Goal: Task Accomplishment & Management: Complete application form

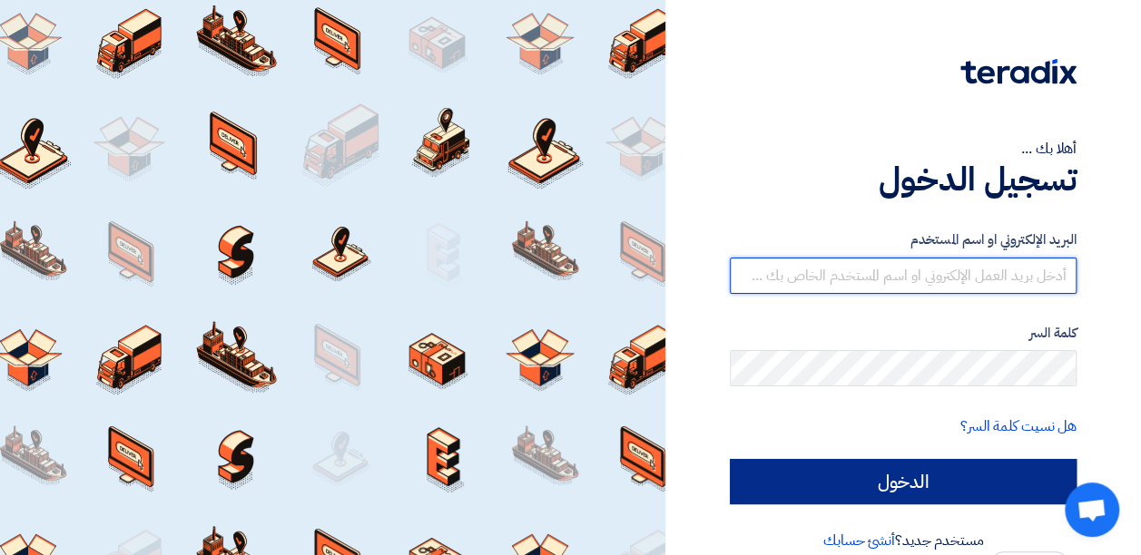
type input "[EMAIL_ADDRESS][DOMAIN_NAME]"
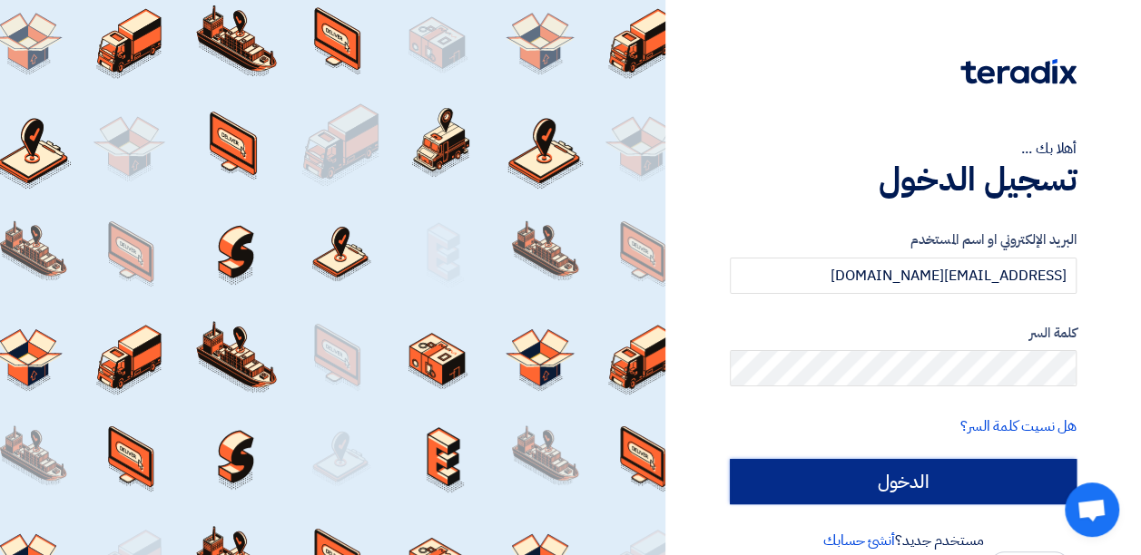
click at [967, 485] on input "الدخول" at bounding box center [903, 481] width 347 height 45
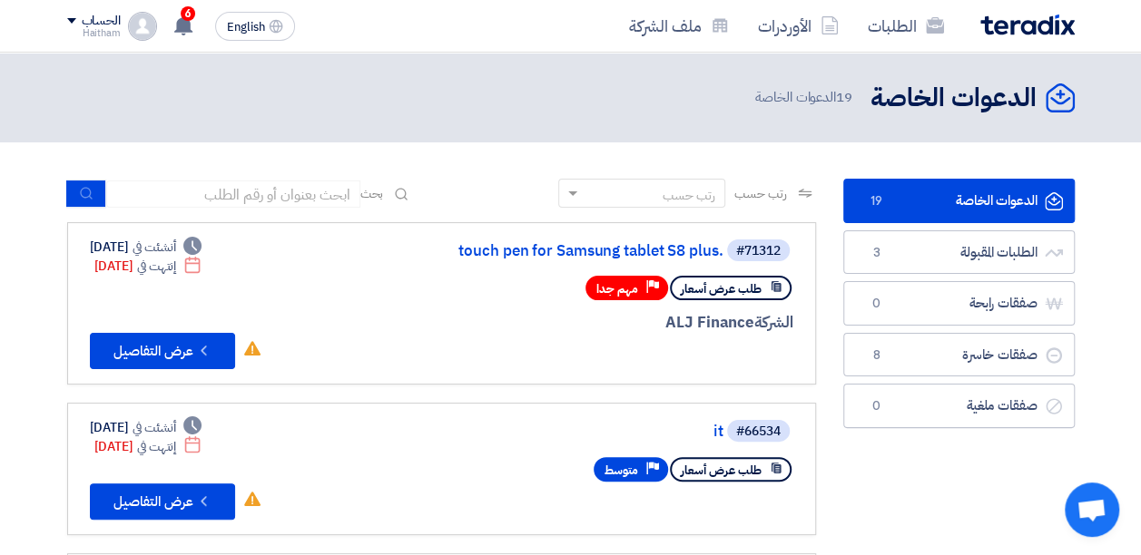
scroll to position [98, 0]
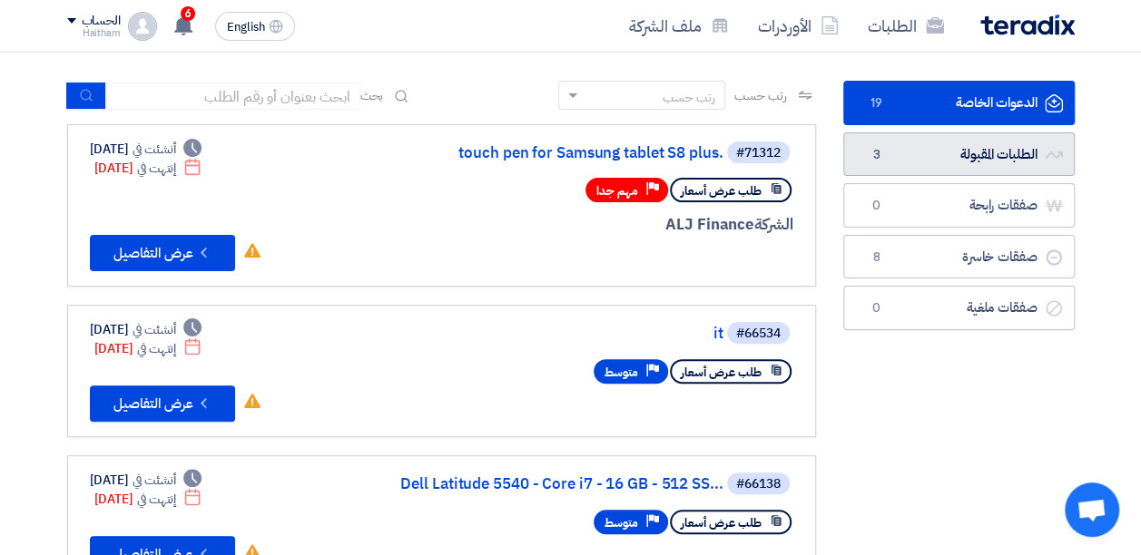
click at [980, 157] on link "الطلبات المقبولة الطلبات المقبولة 3" at bounding box center [958, 154] width 231 height 44
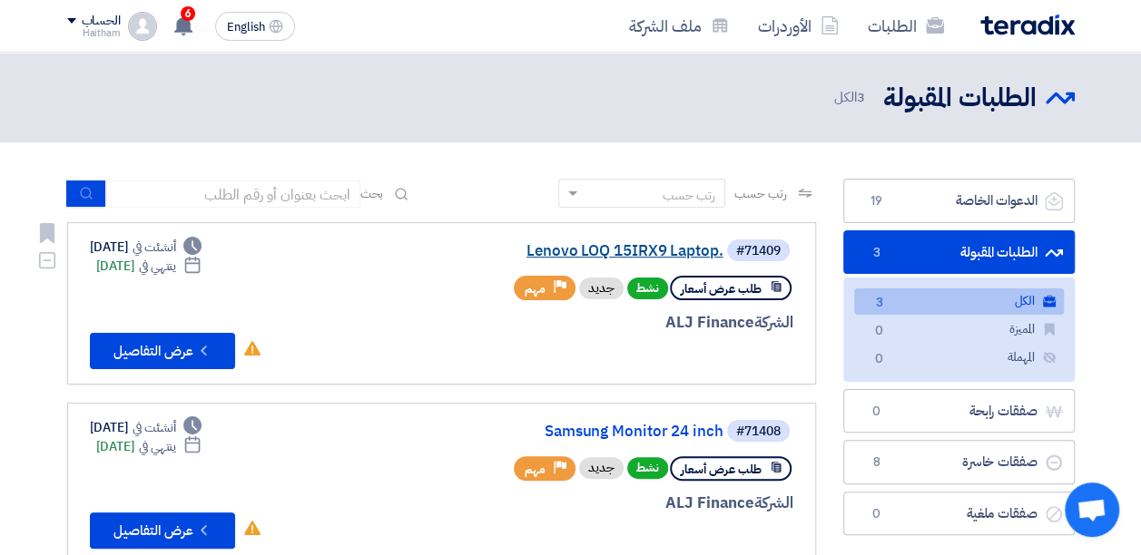
click at [617, 246] on link "Lenovo LOQ 15IRX9 Laptop." at bounding box center [541, 251] width 363 height 16
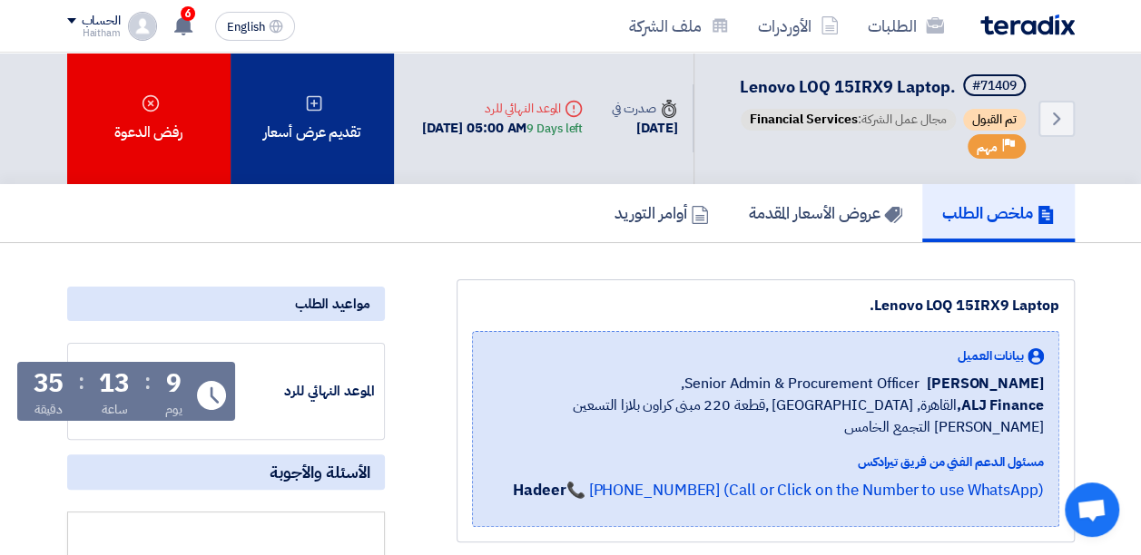
click at [339, 165] on div "تقديم عرض أسعار" at bounding box center [312, 119] width 163 height 132
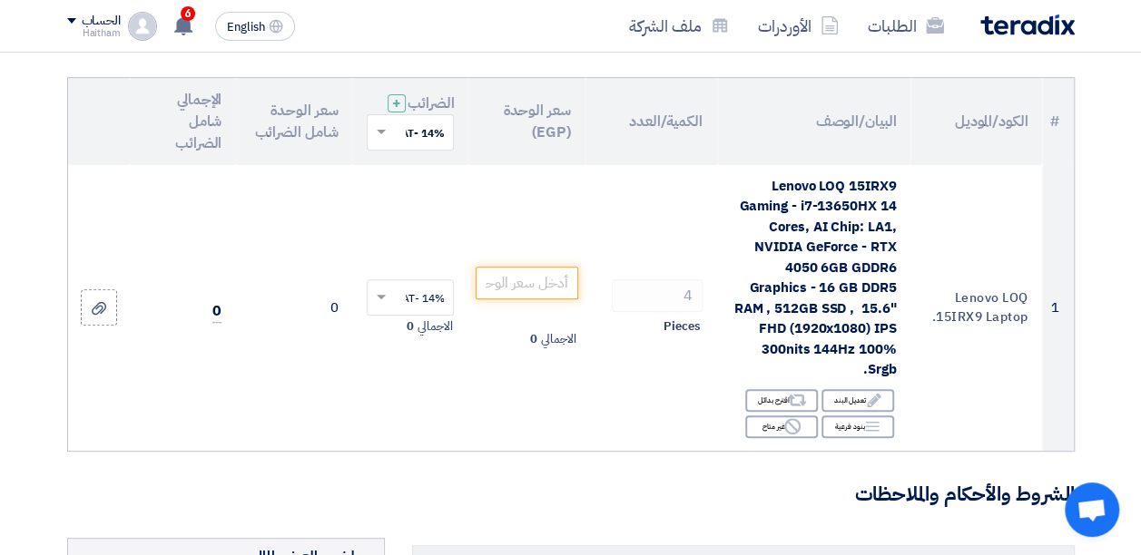
scroll to position [241, 0]
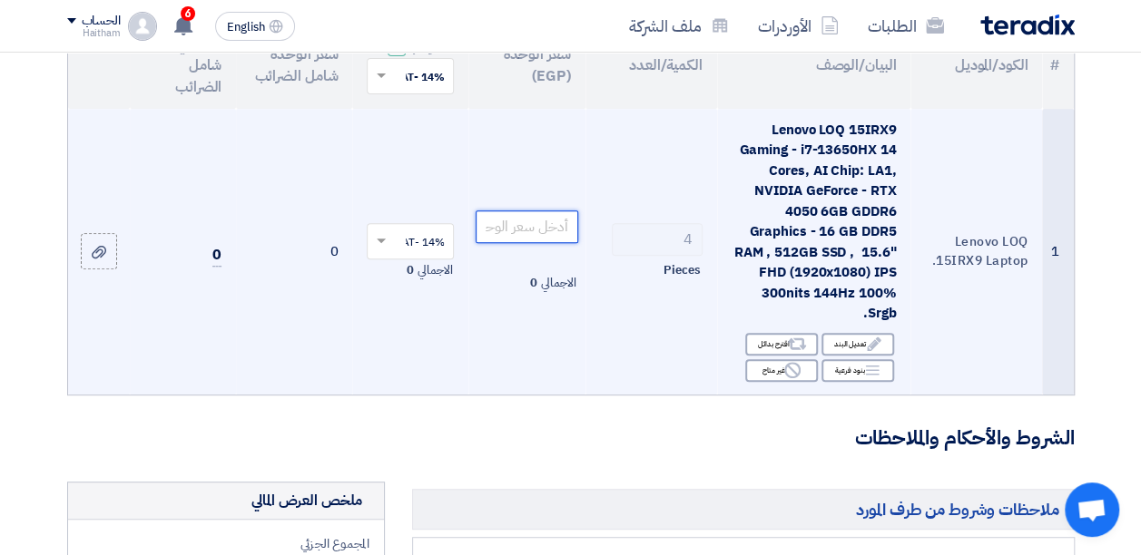
click at [556, 233] on input "number" at bounding box center [527, 227] width 102 height 33
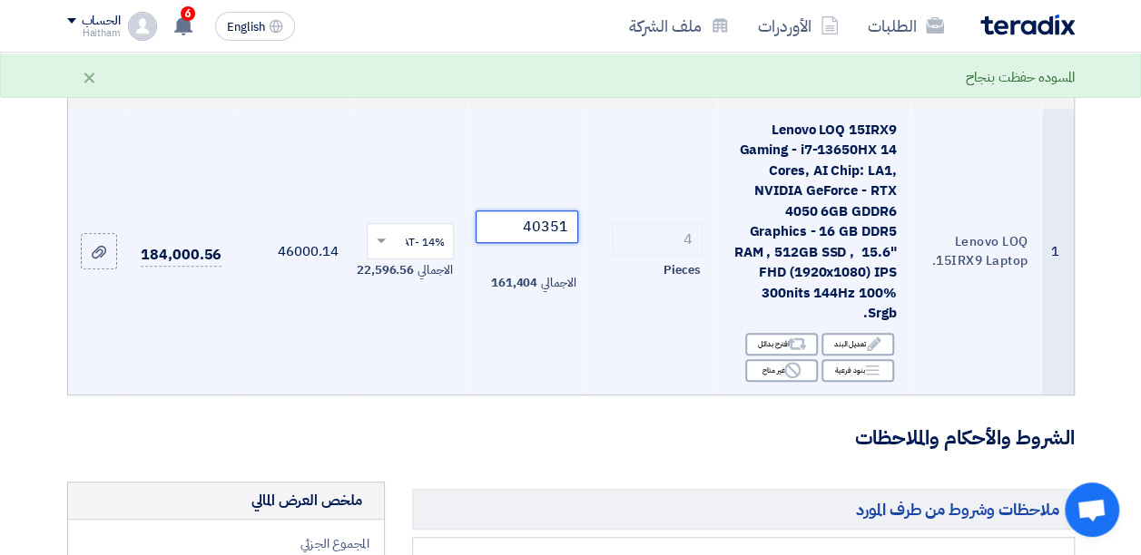
click at [563, 243] on input "40351" at bounding box center [527, 227] width 102 height 33
type input "40350"
click at [177, 334] on td "183,996" at bounding box center [183, 252] width 106 height 286
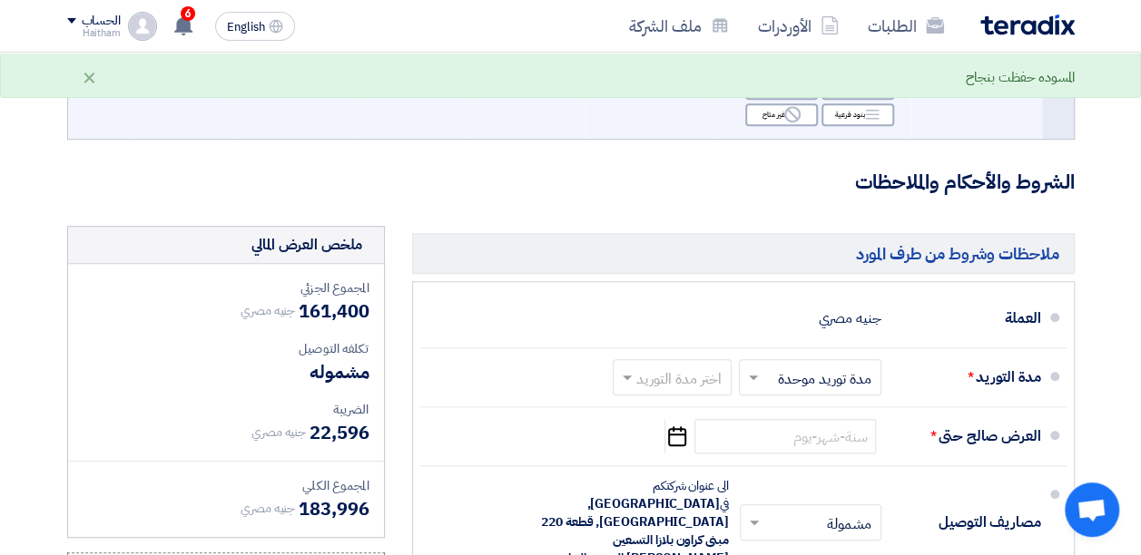
scroll to position [514, 0]
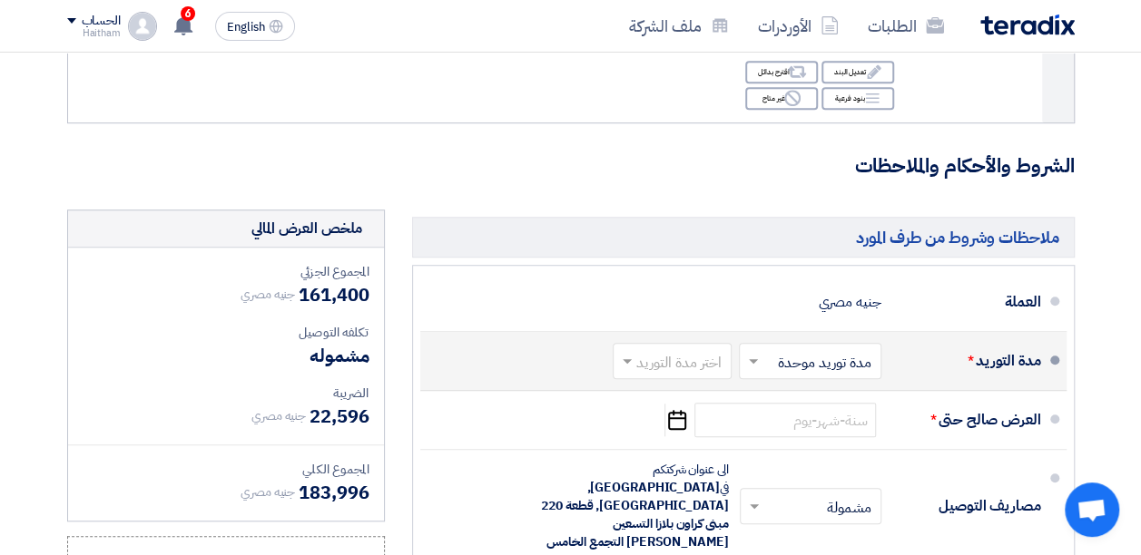
click at [655, 377] on input "text" at bounding box center [668, 363] width 110 height 26
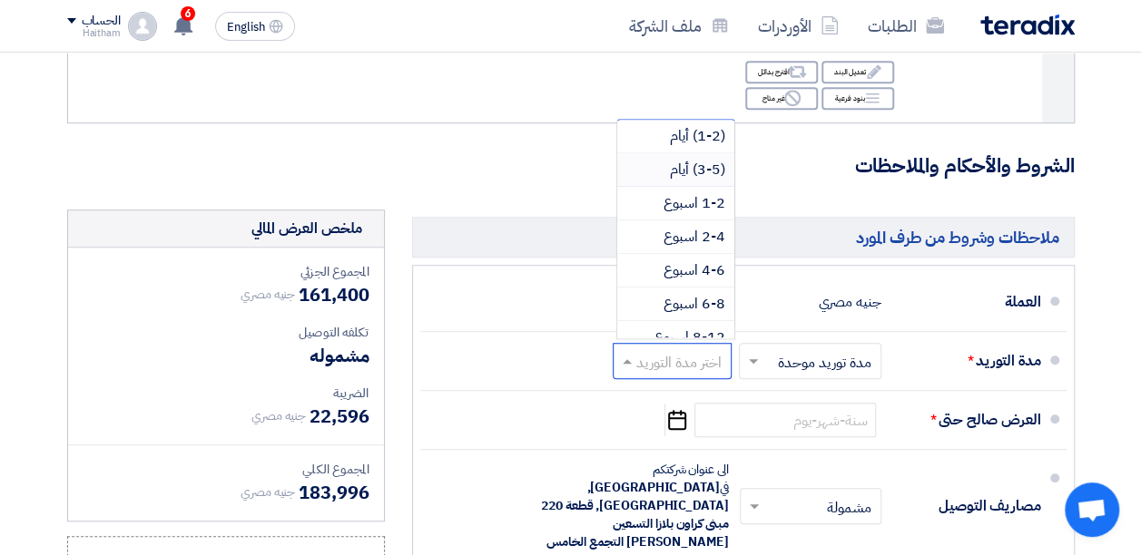
click at [659, 182] on div "(3-5) أيام" at bounding box center [675, 170] width 117 height 34
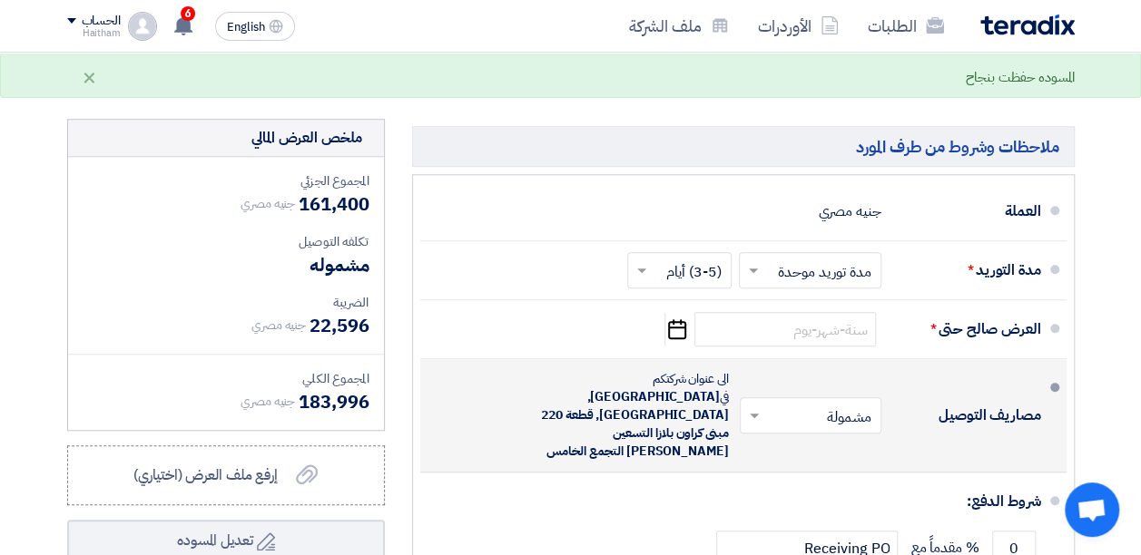
scroll to position [817, 0]
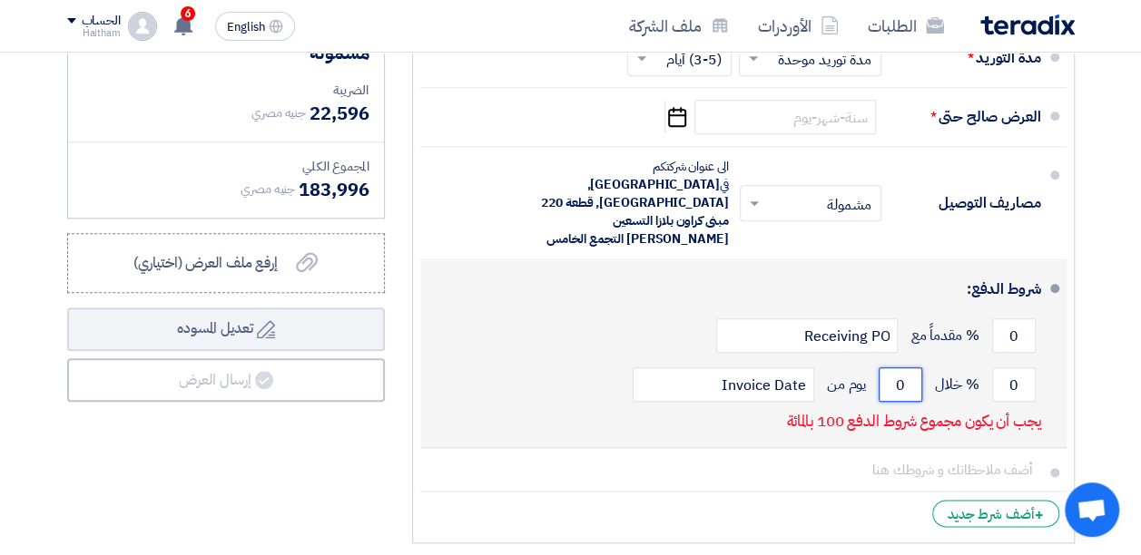
drag, startPoint x: 913, startPoint y: 365, endPoint x: 888, endPoint y: 358, distance: 26.2
click at [888, 368] on input "0" at bounding box center [900, 385] width 44 height 34
type input "21"
click at [1020, 368] on input "0" at bounding box center [1014, 385] width 44 height 34
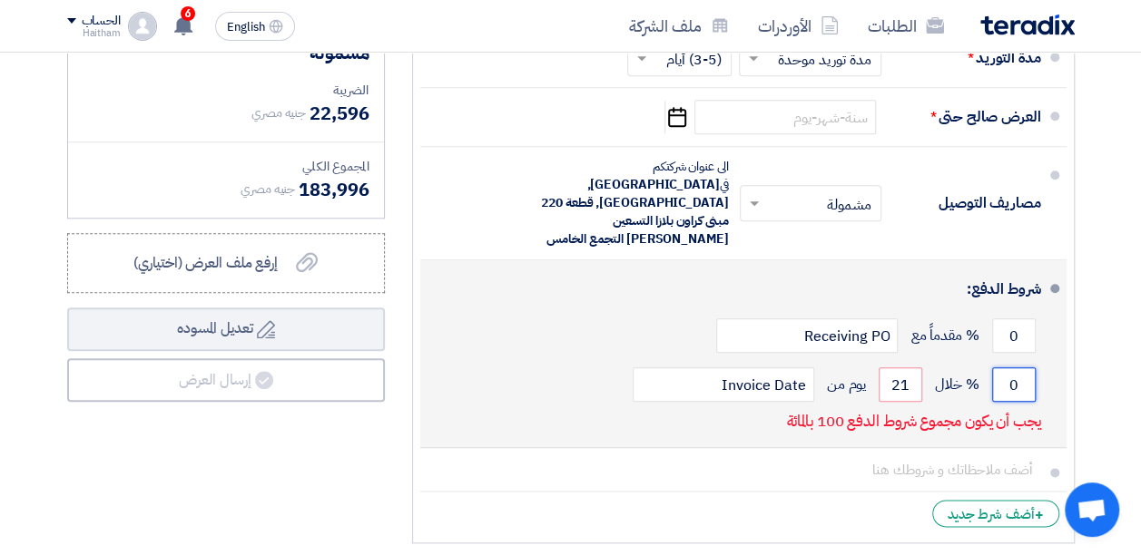
click at [1020, 368] on input "0" at bounding box center [1014, 385] width 44 height 34
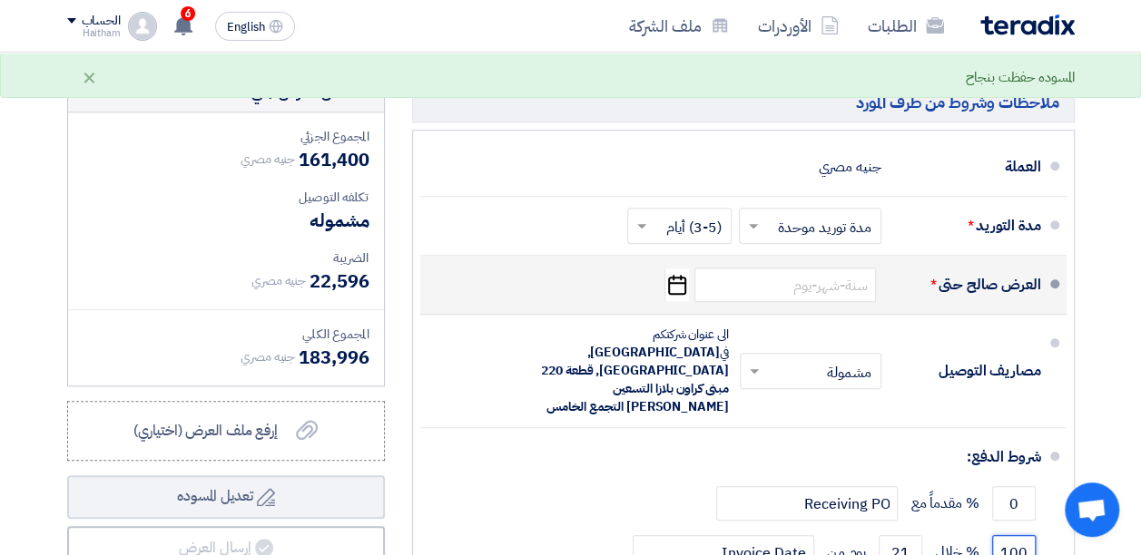
scroll to position [635, 0]
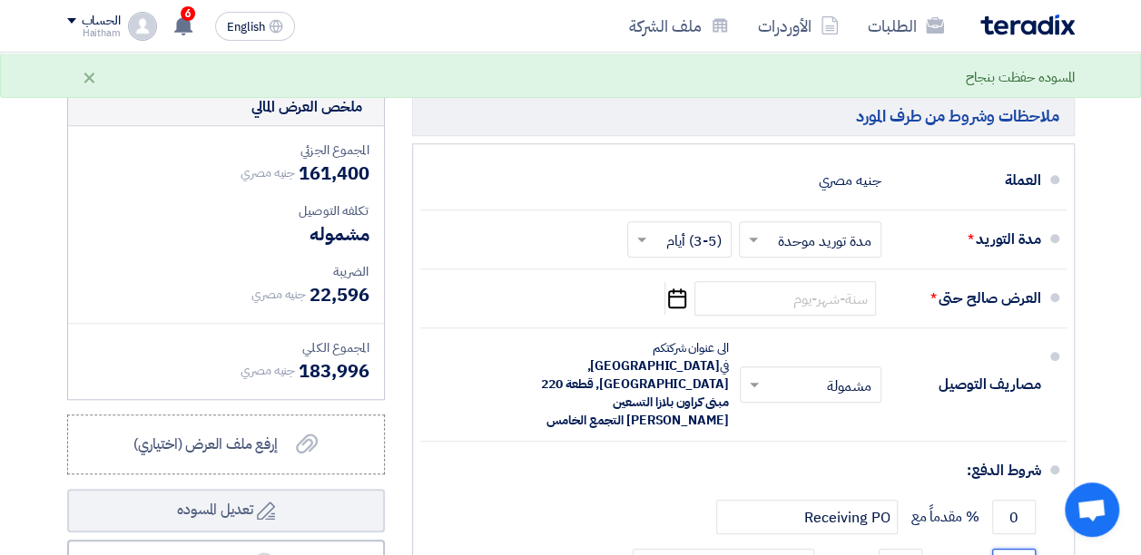
type input "100"
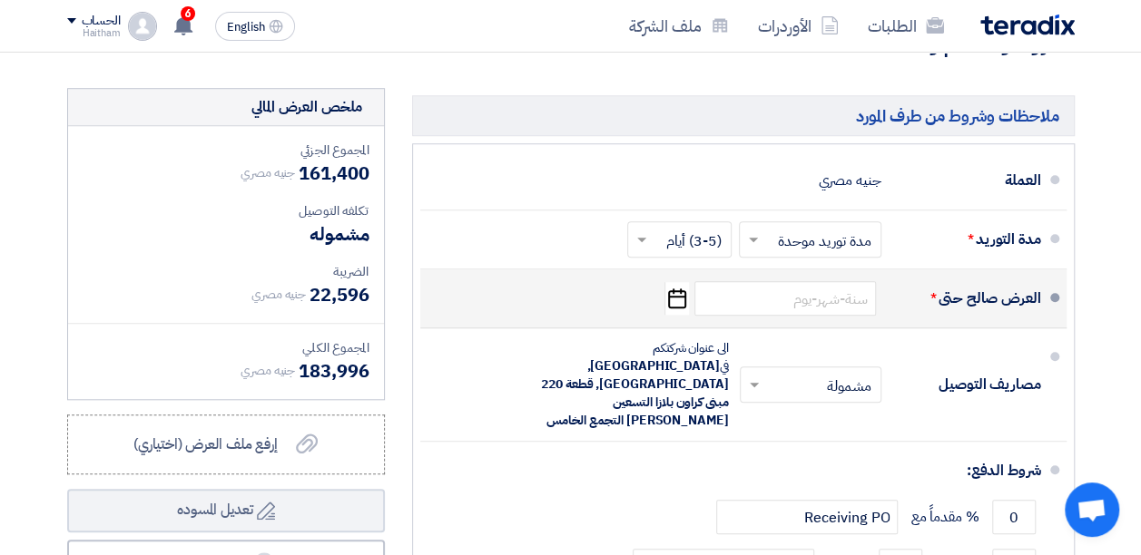
click at [675, 307] on icon "Pick a date" at bounding box center [676, 298] width 25 height 33
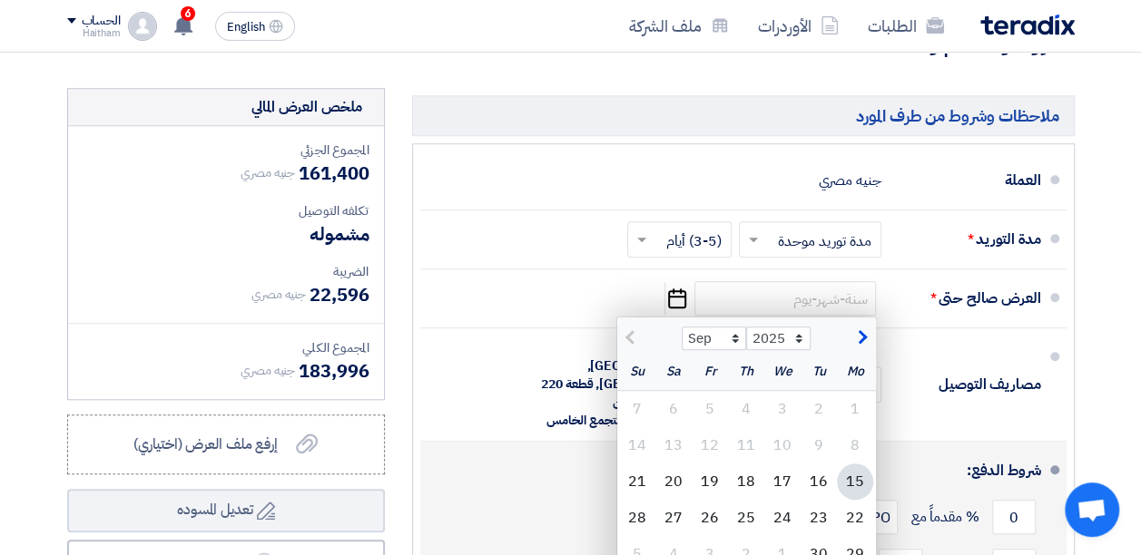
click at [535, 493] on div "0 % مقدماً مع Receiving PO" at bounding box center [738, 517] width 606 height 49
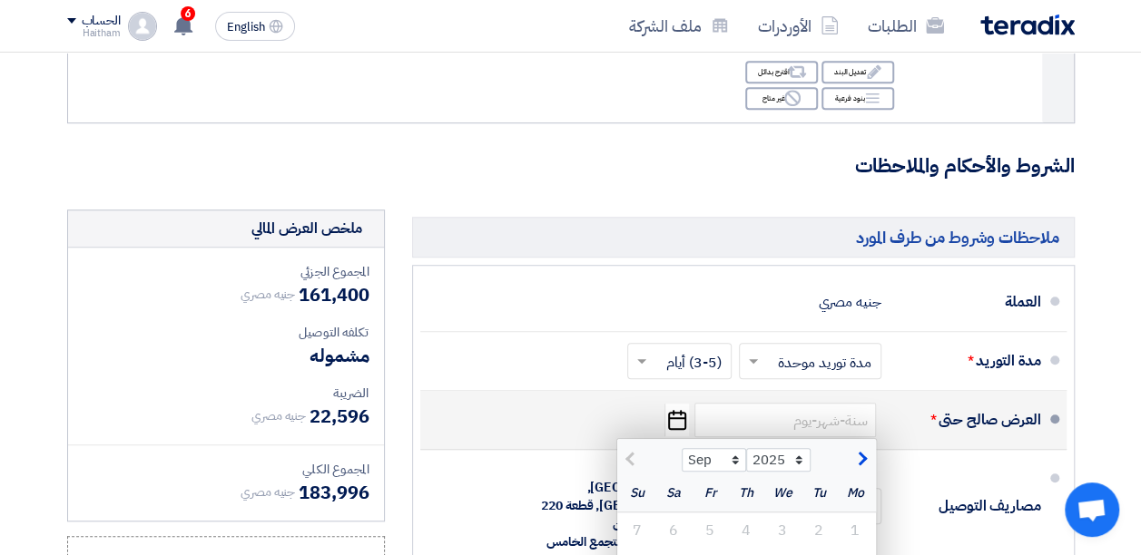
scroll to position [332, 0]
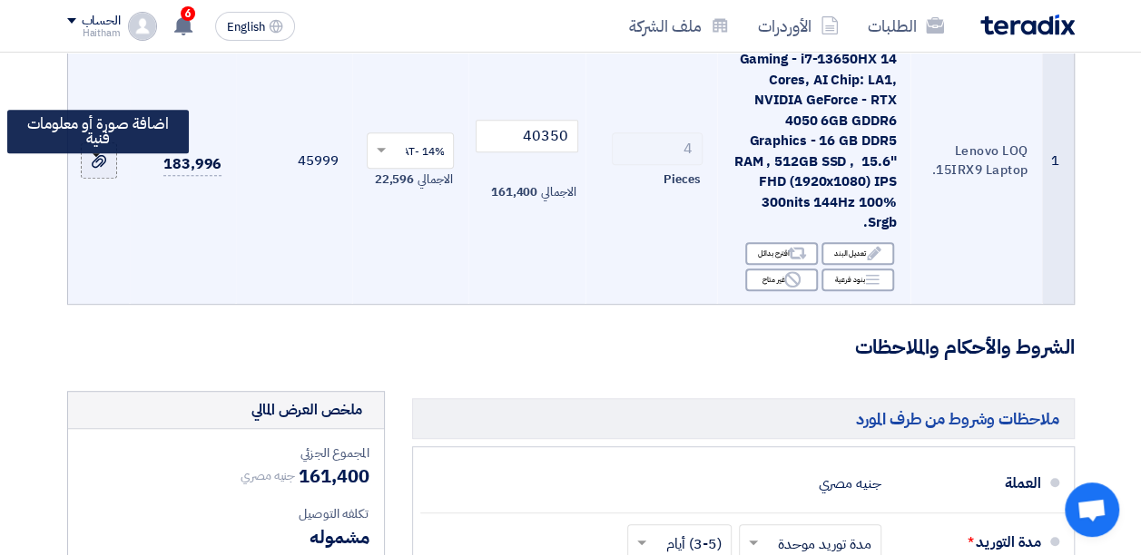
click at [101, 172] on div at bounding box center [99, 161] width 18 height 21
click at [0, 0] on input "file" at bounding box center [0, 0] width 0 height 0
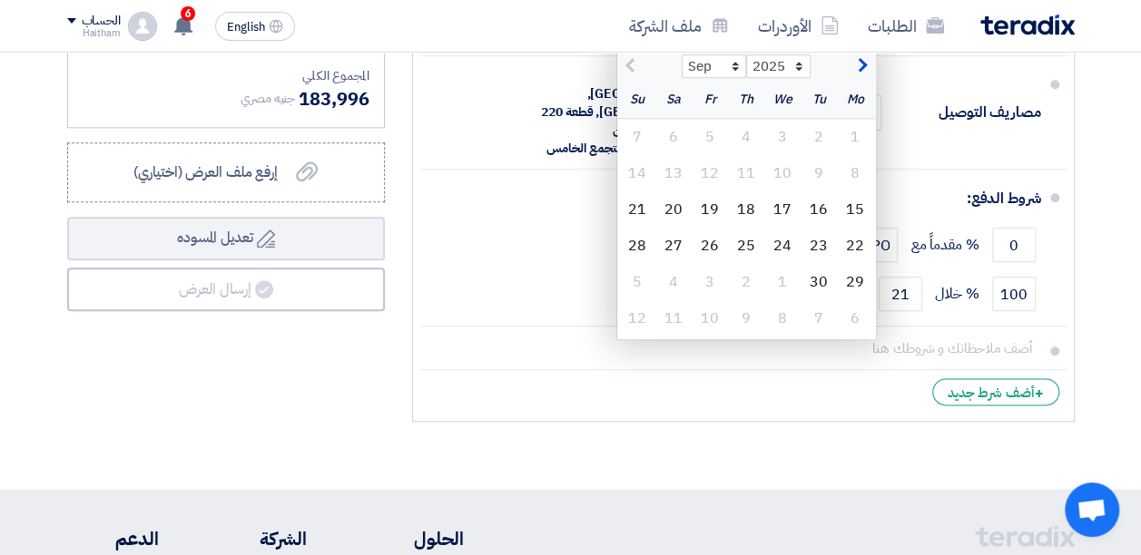
scroll to position [937, 0]
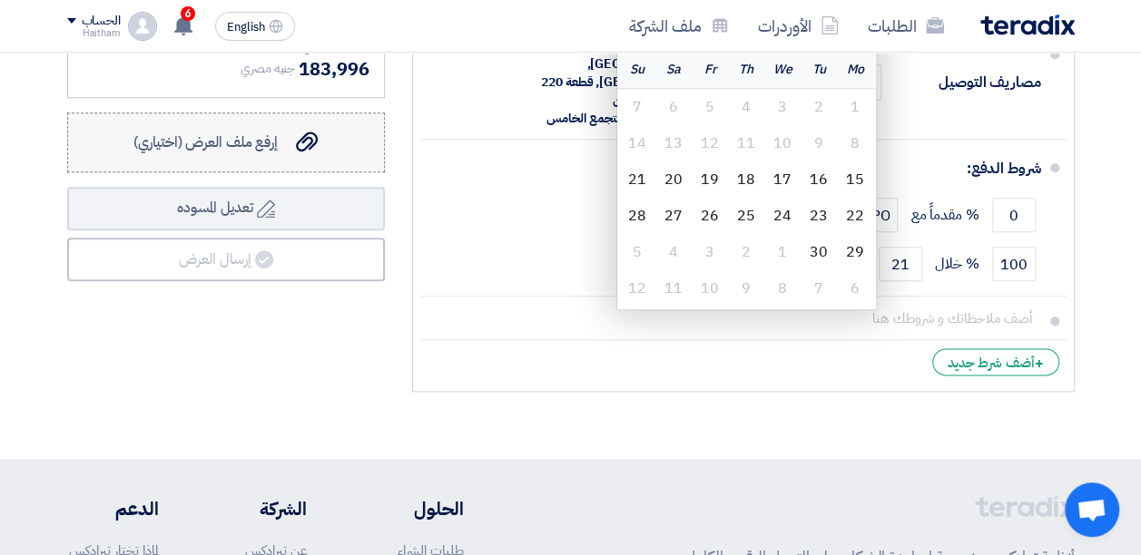
click at [267, 166] on label "إرفع ملف العرض (اختياري) إرفع ملف العرض (اختياري)" at bounding box center [226, 143] width 318 height 60
click at [0, 0] on input "إرفع ملف العرض (اختياري) إرفع ملف العرض (اختياري)" at bounding box center [0, 0] width 0 height 0
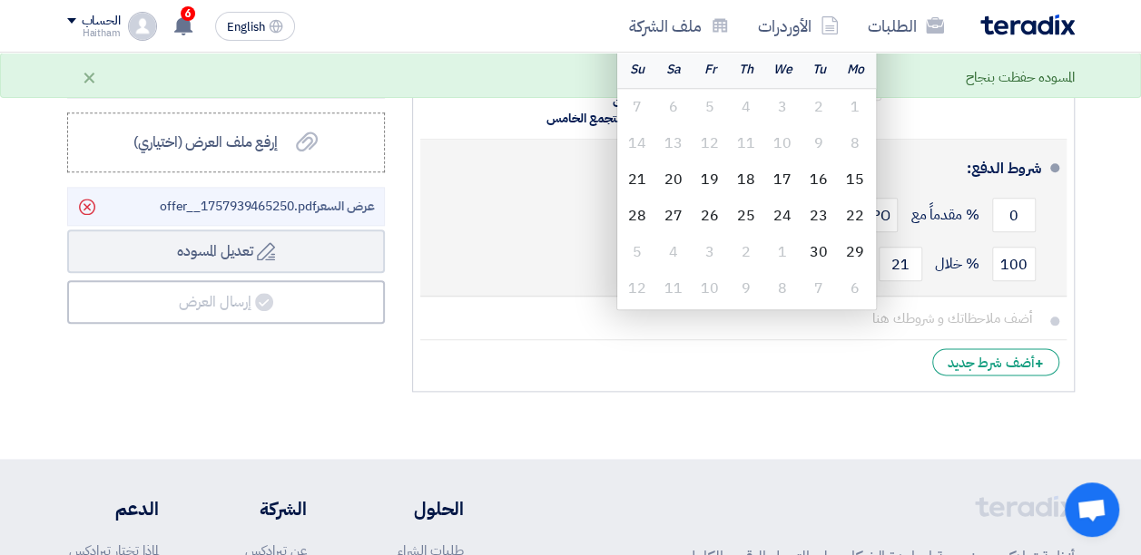
click at [564, 191] on div "0 % مقدماً مع Receiving PO" at bounding box center [738, 215] width 606 height 49
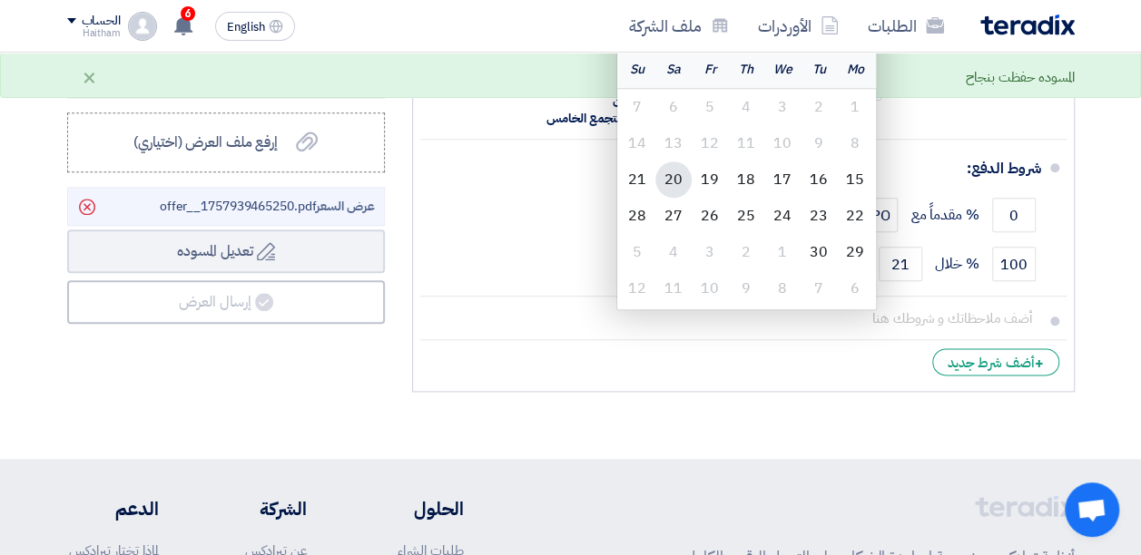
click at [682, 198] on div "20" at bounding box center [673, 180] width 36 height 36
type input "[DATE]"
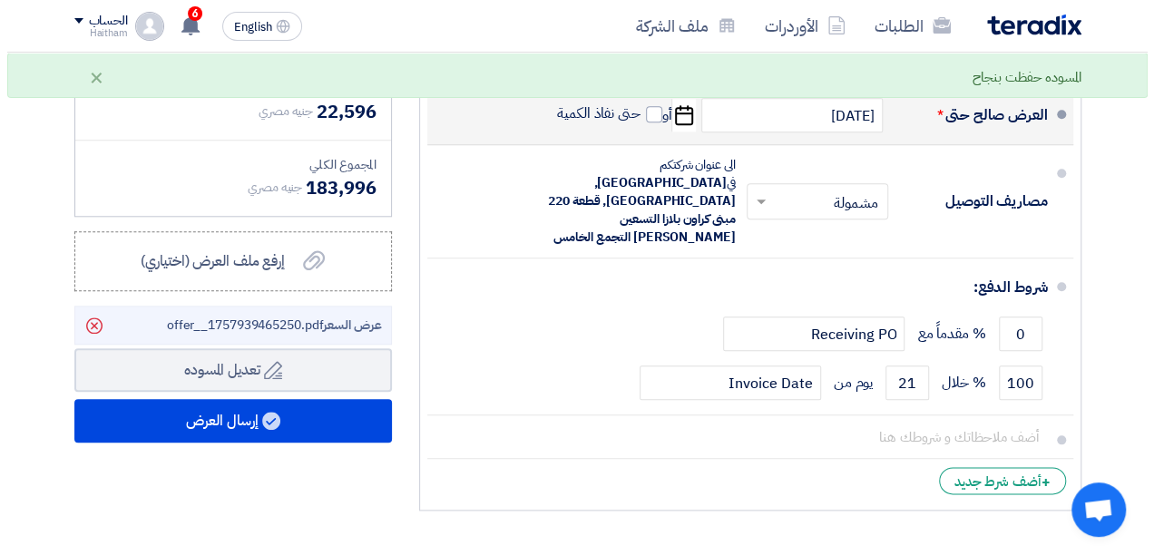
scroll to position [1028, 0]
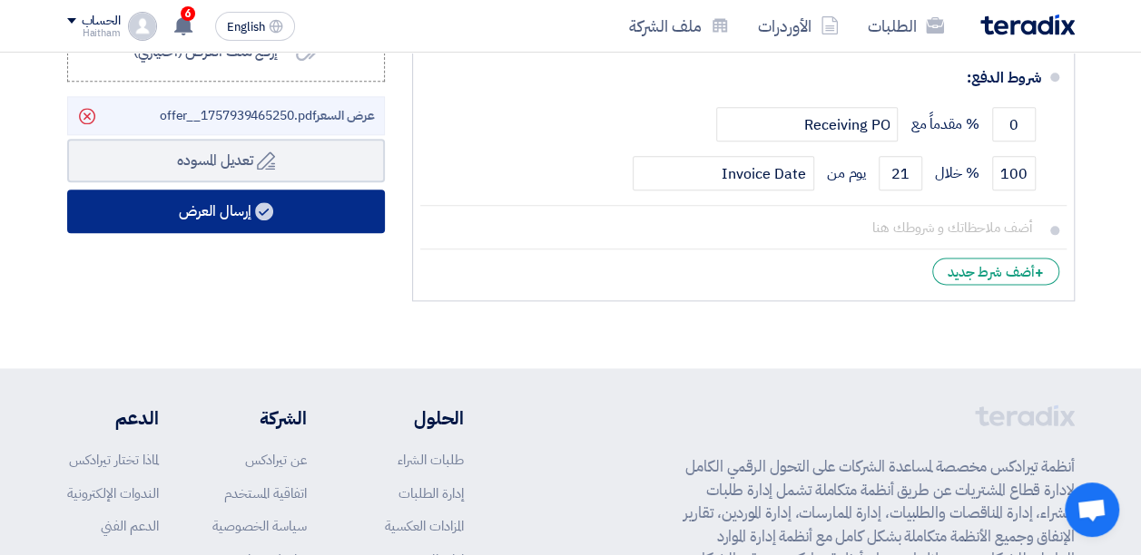
click at [205, 225] on button "إرسال العرض" at bounding box center [226, 212] width 318 height 44
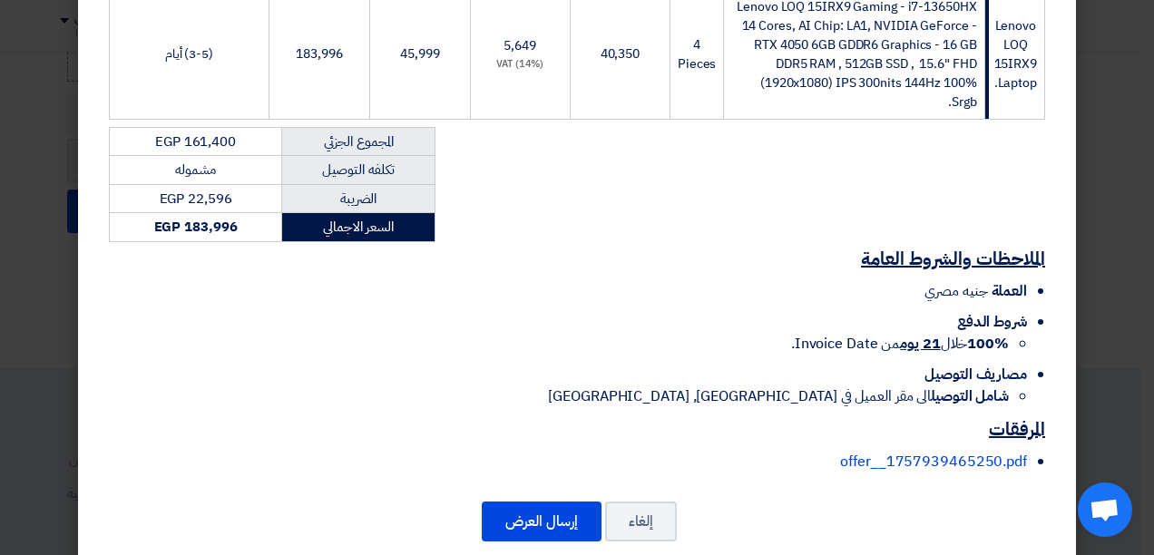
scroll to position [395, 0]
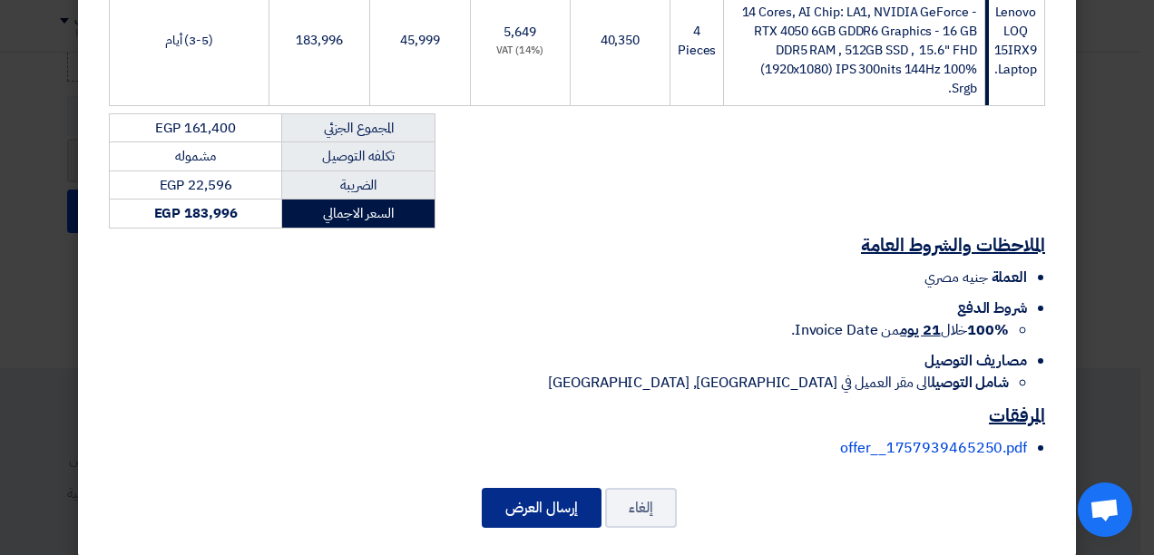
click at [582, 488] on button "إرسال العرض" at bounding box center [542, 508] width 120 height 40
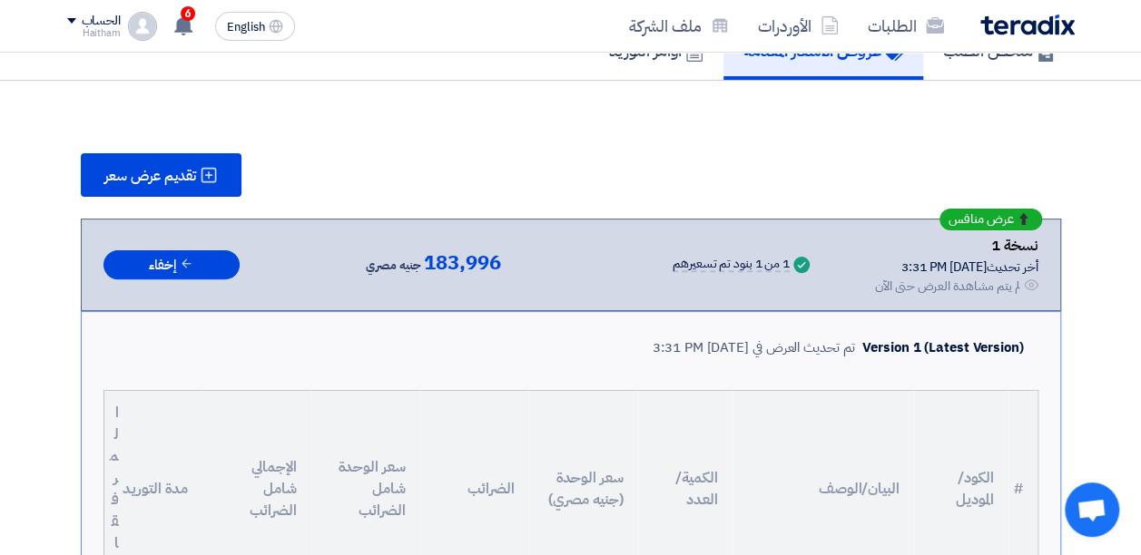
scroll to position [140, 0]
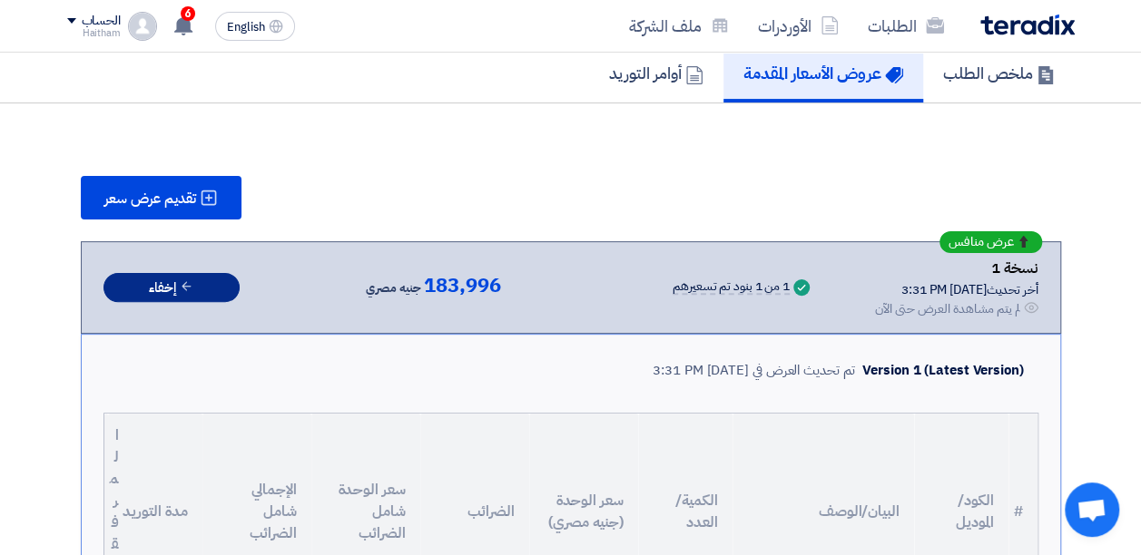
click at [191, 298] on button "إخفاء" at bounding box center [171, 288] width 136 height 30
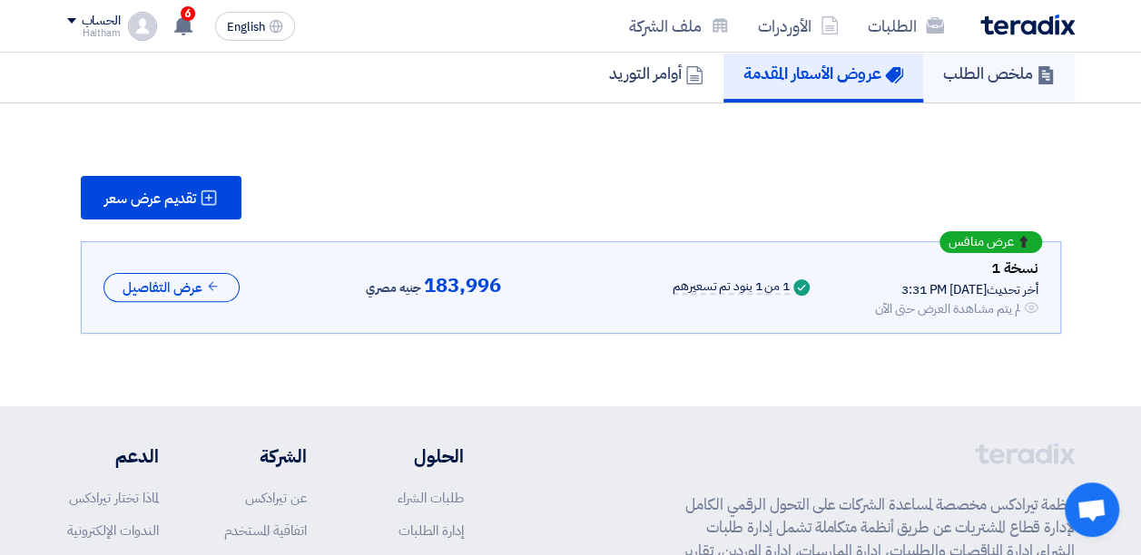
click at [957, 80] on h5 "ملخص الطلب" at bounding box center [999, 73] width 112 height 21
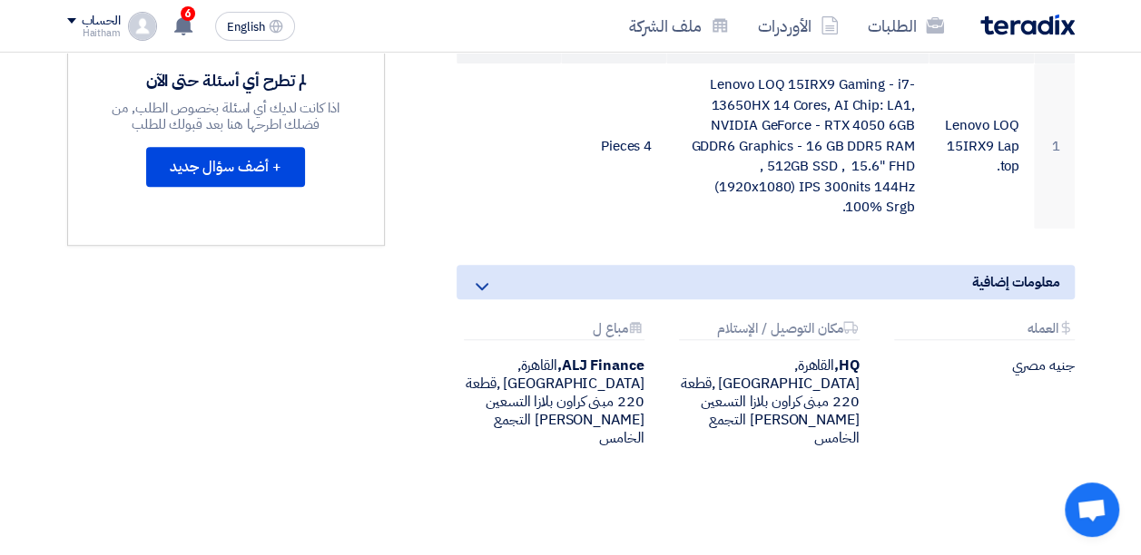
scroll to position [514, 0]
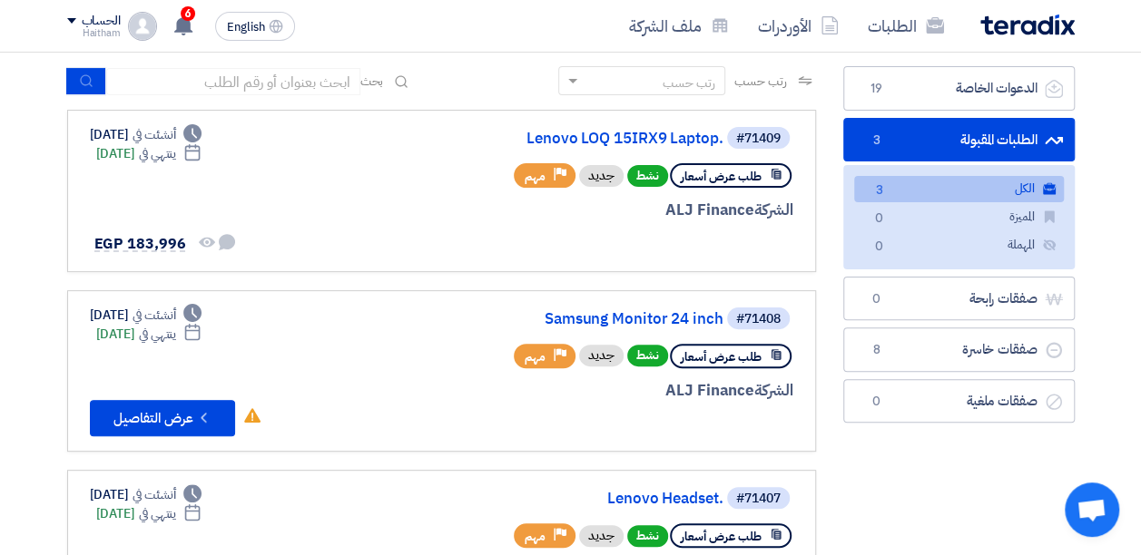
scroll to position [151, 0]
